Goal: Check status: Check status

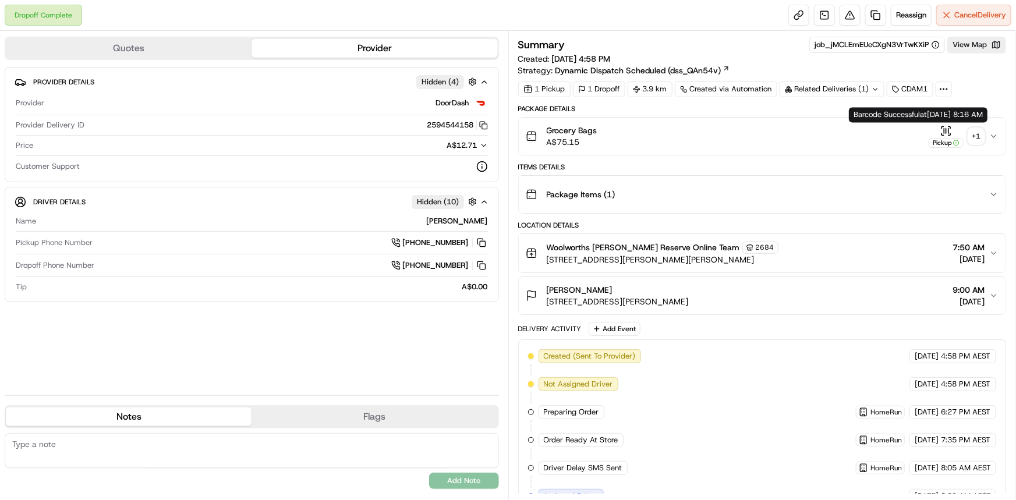
click at [519, 132] on div "+ 1" at bounding box center [976, 136] width 16 height 16
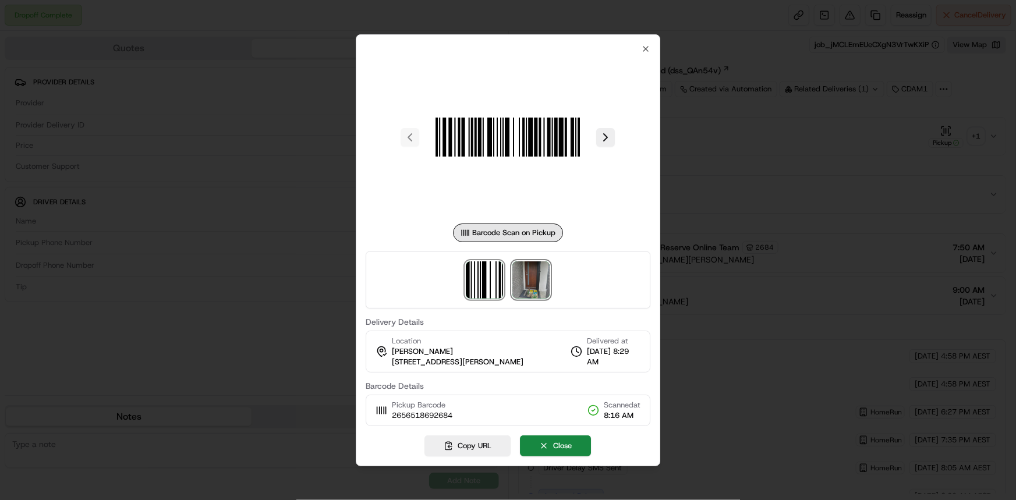
click at [519, 271] on img at bounding box center [531, 279] width 37 height 37
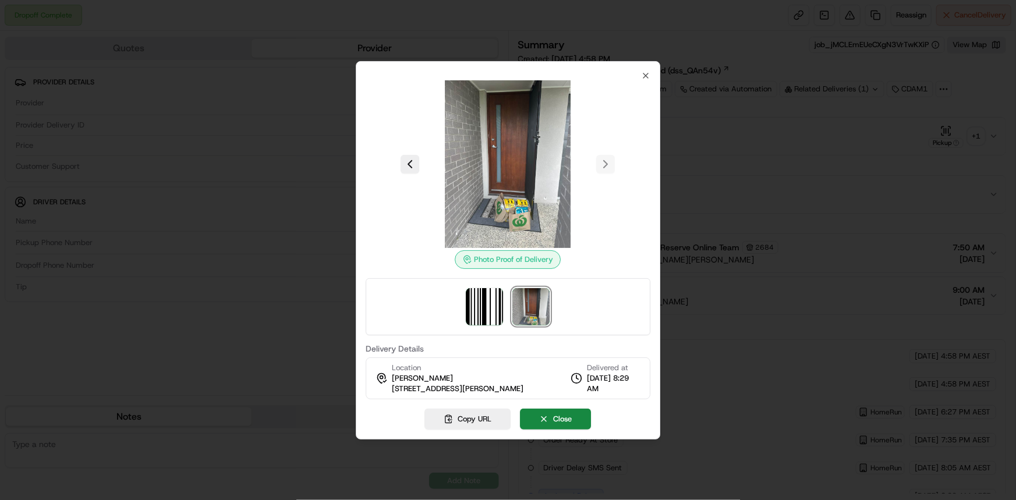
drag, startPoint x: 391, startPoint y: 383, endPoint x: 529, endPoint y: 382, distance: 138.6
click at [519, 384] on span "35 Bishampton Cct, U 2, Logan Reserve, QLD 4133, AU" at bounding box center [458, 389] width 132 height 10
copy span "35 Bishampton Cct, U 2, Logan Reserve"
click at [519, 71] on icon "button" at bounding box center [645, 75] width 9 height 9
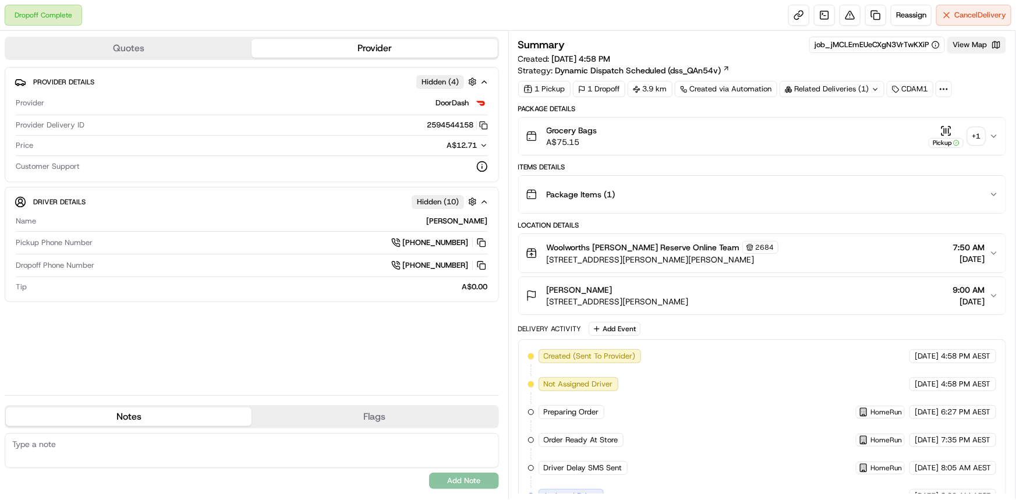
click at [519, 44] on button "View Map" at bounding box center [976, 45] width 59 height 16
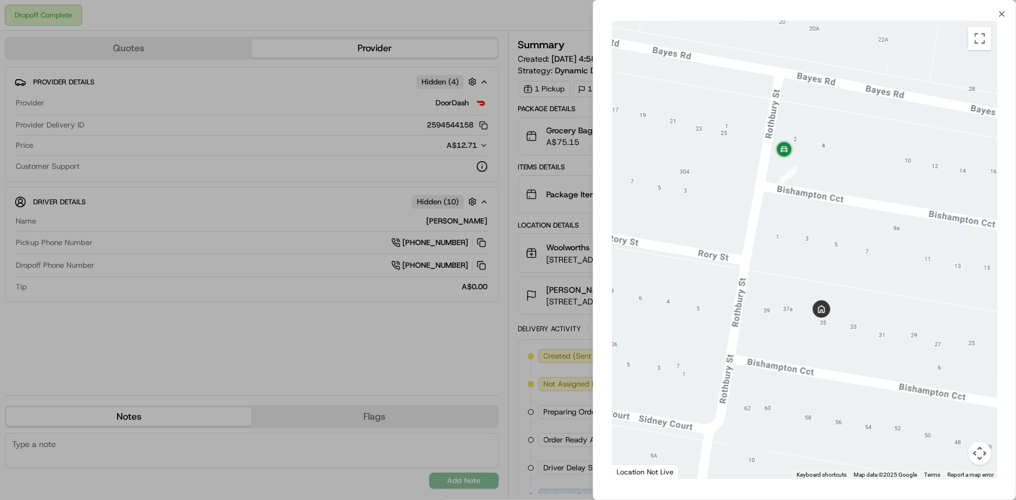
drag, startPoint x: 726, startPoint y: 273, endPoint x: 829, endPoint y: 265, distance: 103.3
click at [519, 265] on div at bounding box center [804, 250] width 385 height 458
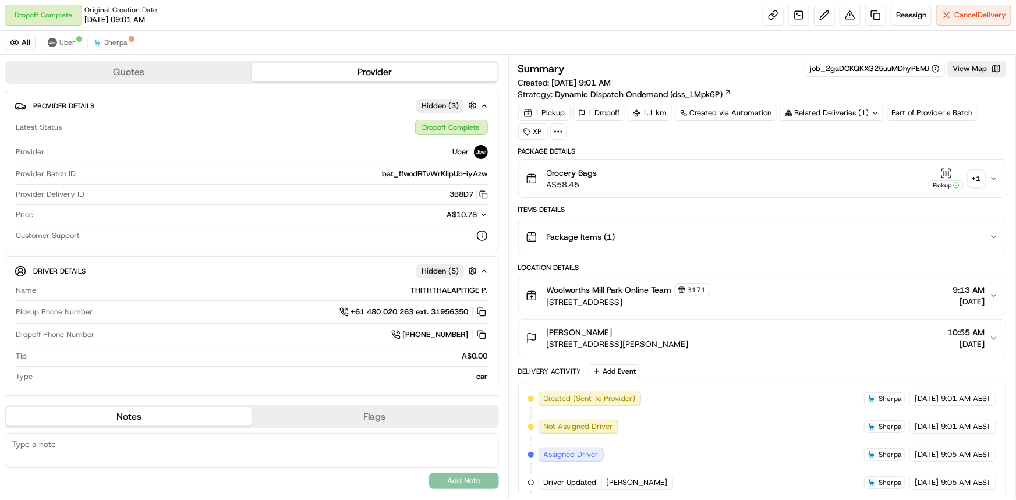
click at [519, 172] on div "+ 1" at bounding box center [976, 179] width 16 height 16
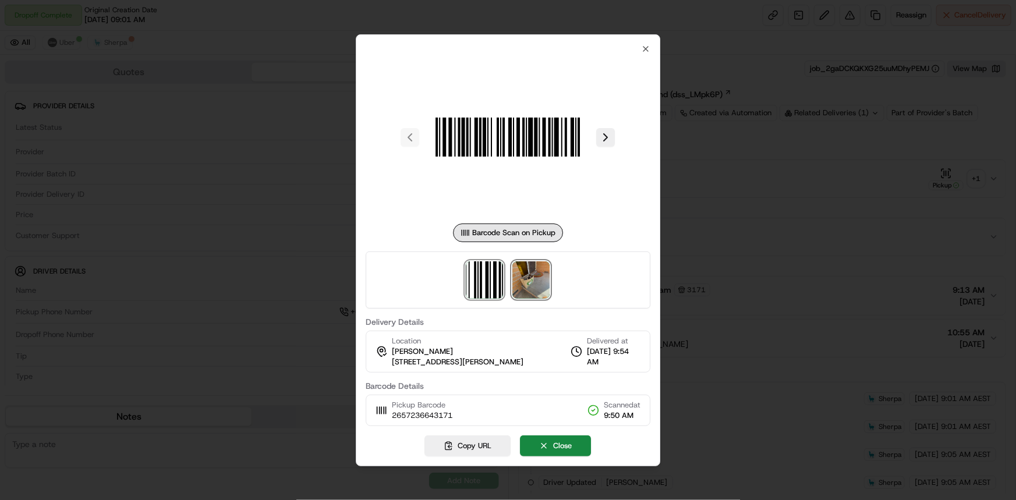
click at [519, 271] on img at bounding box center [531, 279] width 37 height 37
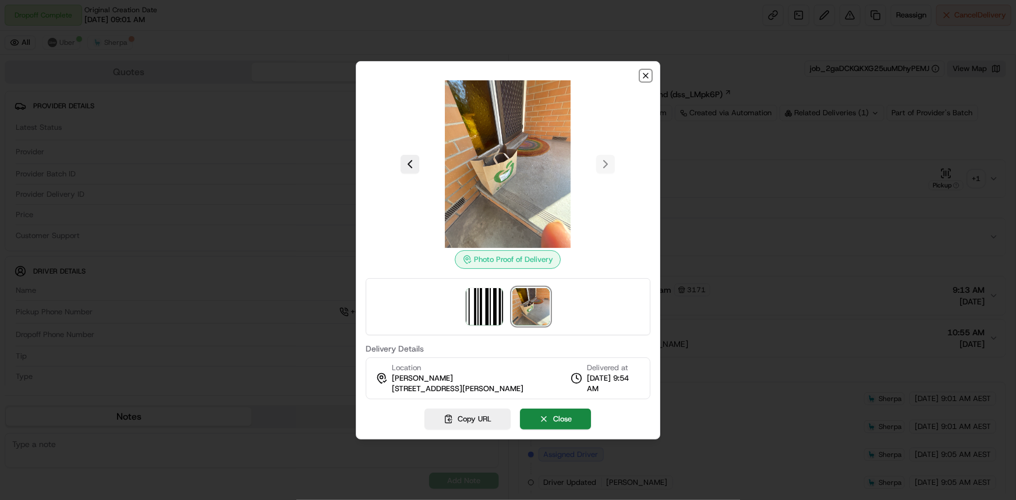
click at [519, 75] on icon "button" at bounding box center [645, 75] width 9 height 9
